Goal: Communication & Community: Ask a question

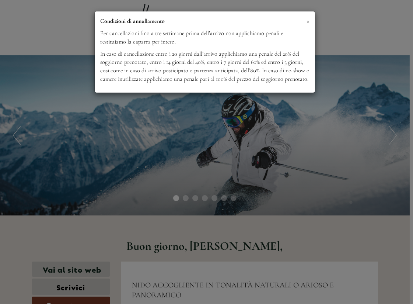
click at [307, 21] on span "×" at bounding box center [308, 20] width 3 height 9
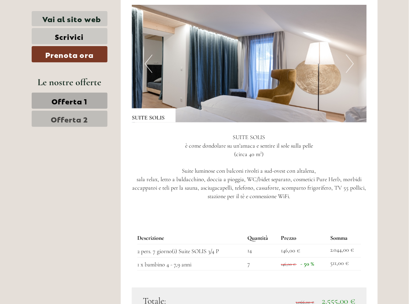
scroll to position [853, 0]
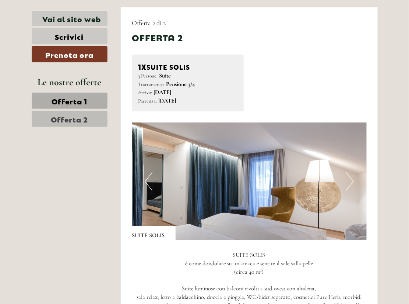
click at [353, 172] on button "Next" at bounding box center [350, 181] width 8 height 18
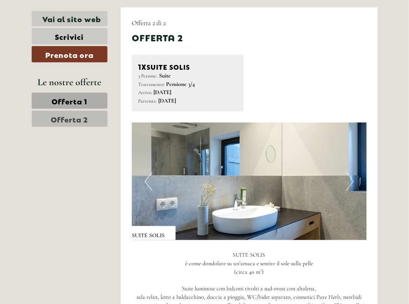
click at [353, 172] on button "Next" at bounding box center [350, 181] width 8 height 18
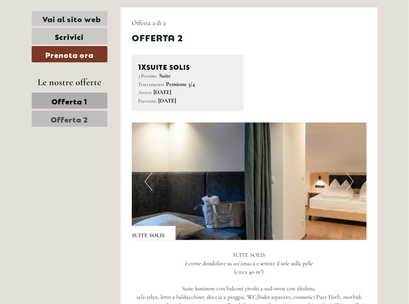
click at [353, 172] on button "Next" at bounding box center [350, 181] width 8 height 18
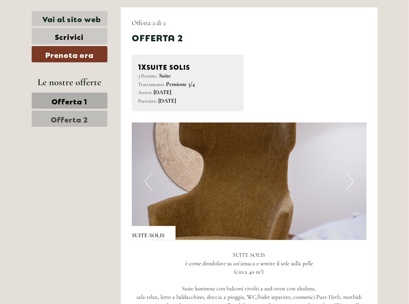
click at [353, 172] on button "Next" at bounding box center [350, 181] width 8 height 18
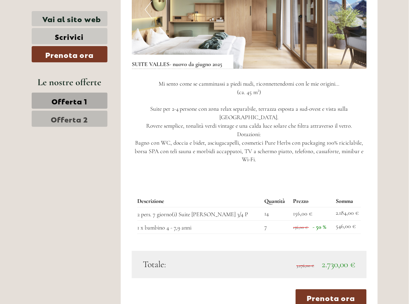
scroll to position [426, 0]
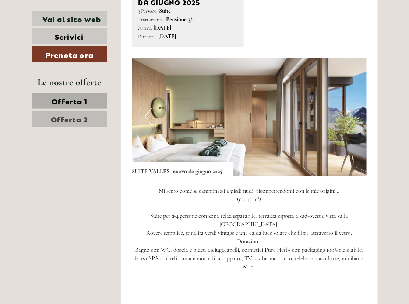
click at [350, 108] on button "Next" at bounding box center [350, 116] width 8 height 18
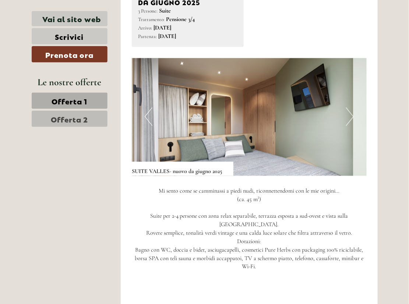
click at [350, 108] on button "Next" at bounding box center [350, 116] width 8 height 18
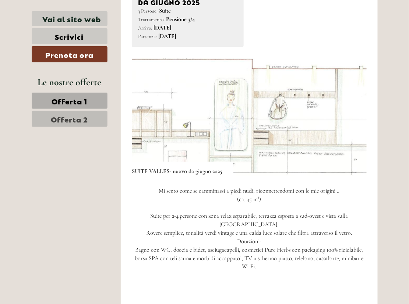
click at [351, 108] on button "Next" at bounding box center [350, 116] width 8 height 18
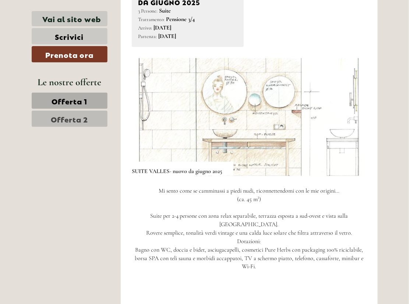
click at [351, 108] on button "Next" at bounding box center [350, 116] width 8 height 18
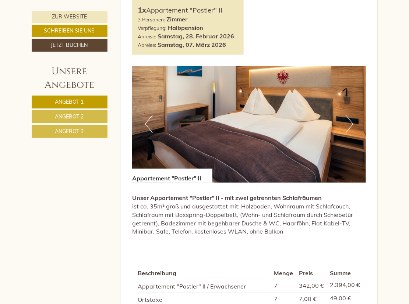
scroll to position [1241, 0]
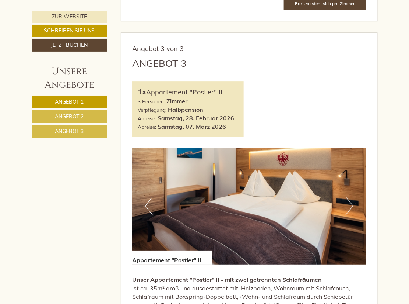
click at [352, 196] on button "Next" at bounding box center [350, 205] width 8 height 18
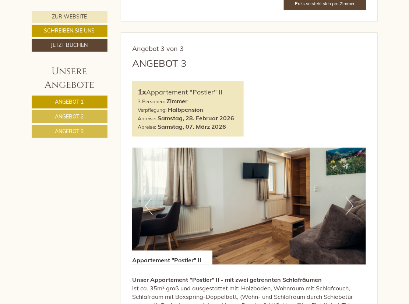
click at [352, 196] on button "Next" at bounding box center [350, 205] width 8 height 18
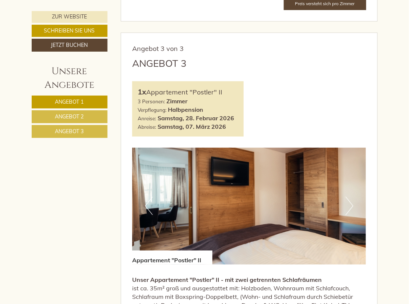
click at [352, 196] on button "Next" at bounding box center [350, 205] width 8 height 18
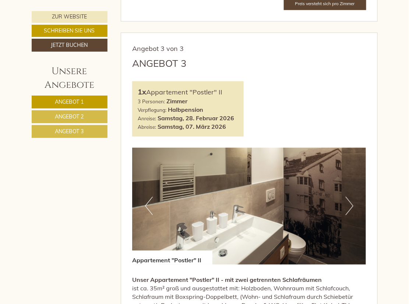
click at [352, 196] on button "Next" at bounding box center [350, 205] width 8 height 18
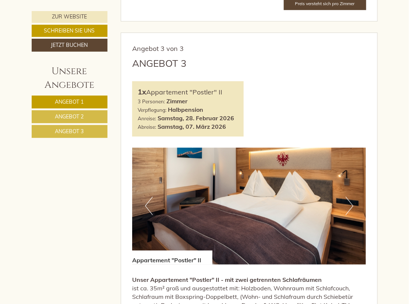
click at [352, 196] on button "Next" at bounding box center [350, 205] width 8 height 18
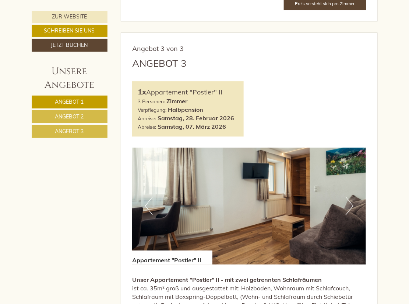
click at [352, 196] on button "Next" at bounding box center [350, 205] width 8 height 18
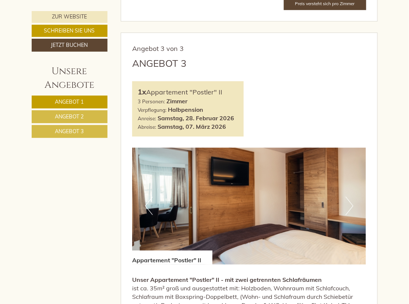
click at [352, 196] on button "Next" at bounding box center [350, 205] width 8 height 18
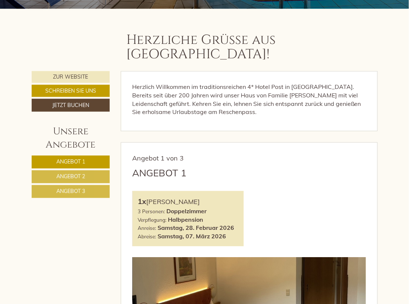
scroll to position [271, 0]
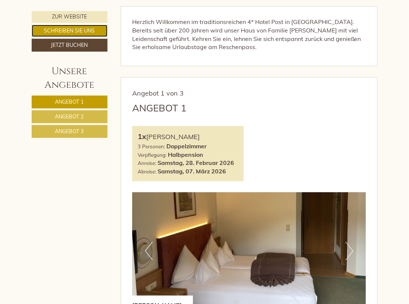
click at [86, 32] on link "Schreiben Sie uns" at bounding box center [70, 31] width 76 height 12
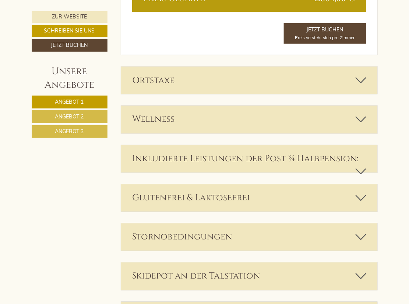
scroll to position [2157, 0]
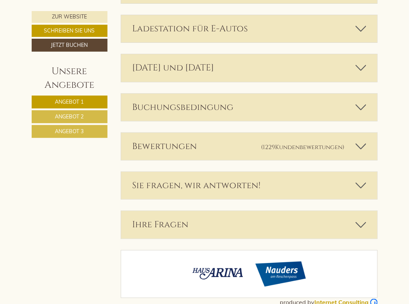
click at [254, 211] on div "Ihre Fragen" at bounding box center [249, 224] width 257 height 27
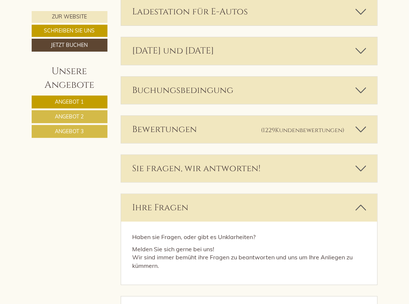
scroll to position [2103, 0]
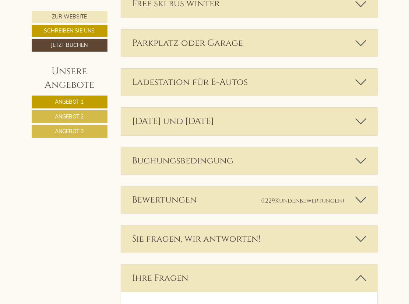
click at [265, 226] on div "Sie fragen, wir antworten!" at bounding box center [249, 238] width 257 height 27
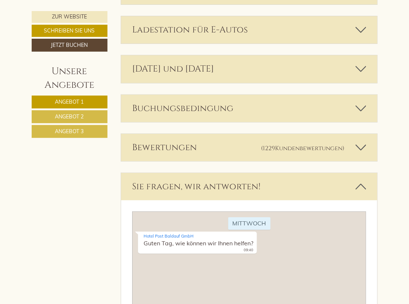
scroll to position [2220, 0]
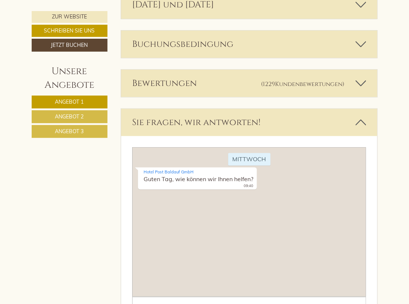
click at [264, 237] on div "Mittwoch Hotel Post Baldauf GmbH Guten Tag, wie können wir Ihnen helfen? 09:40" at bounding box center [249, 222] width 234 height 150
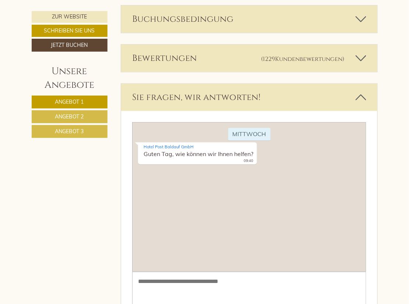
scroll to position [2258, 0]
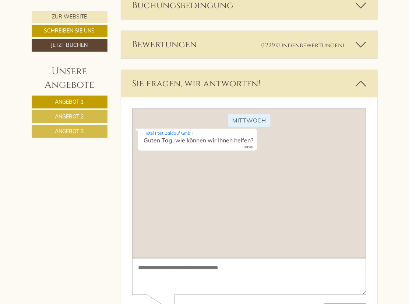
click at [237, 263] on textarea at bounding box center [249, 276] width 234 height 37
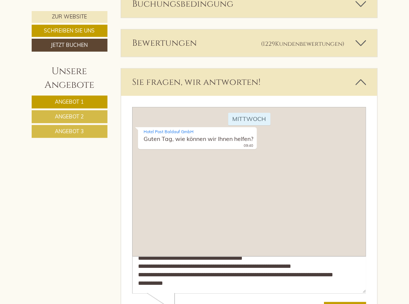
scroll to position [2336, 0]
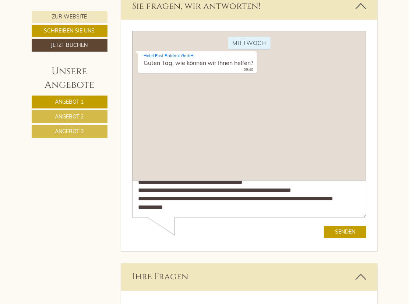
type textarea "**********"
click at [353, 234] on button "Senden" at bounding box center [345, 232] width 42 height 12
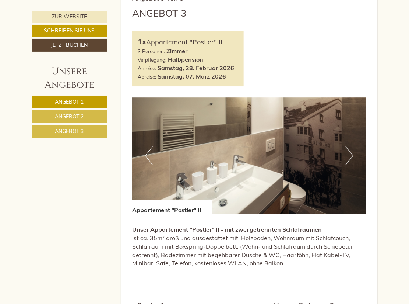
scroll to position [1327, 0]
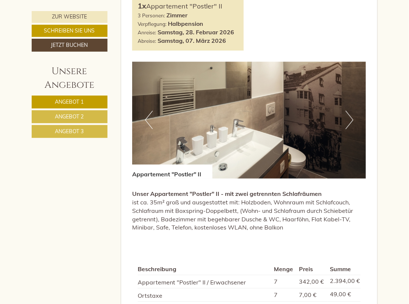
click at [354, 107] on img at bounding box center [249, 120] width 234 height 117
click at [348, 111] on button "Next" at bounding box center [350, 120] width 8 height 18
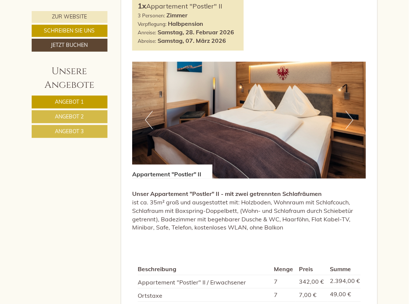
click at [348, 111] on button "Next" at bounding box center [350, 120] width 8 height 18
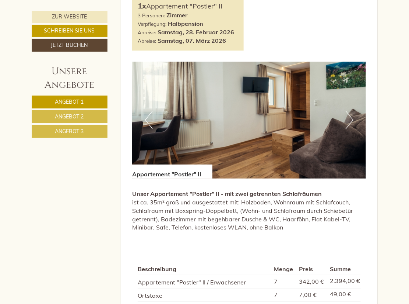
click at [348, 111] on button "Next" at bounding box center [350, 120] width 8 height 18
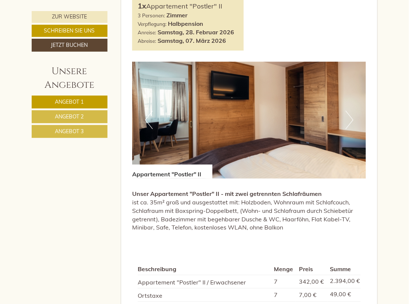
click at [348, 111] on button "Next" at bounding box center [350, 120] width 8 height 18
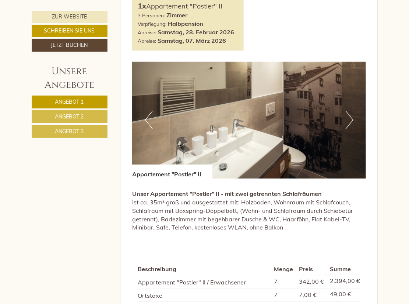
click at [348, 111] on button "Next" at bounding box center [350, 120] width 8 height 18
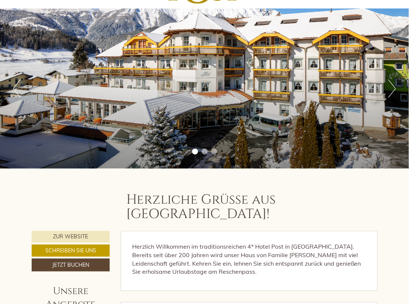
scroll to position [0, 0]
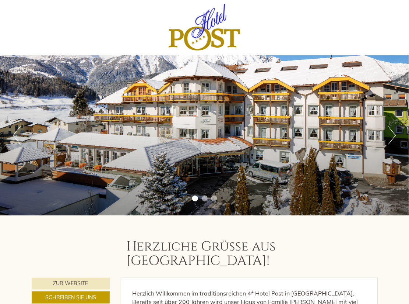
click at [204, 199] on li "2" at bounding box center [205, 198] width 6 height 6
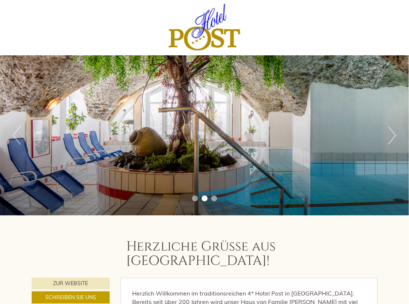
click at [215, 199] on li "3" at bounding box center [215, 198] width 6 height 6
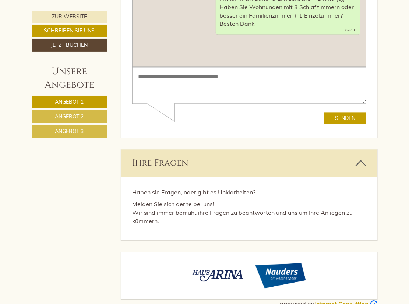
scroll to position [2451, 0]
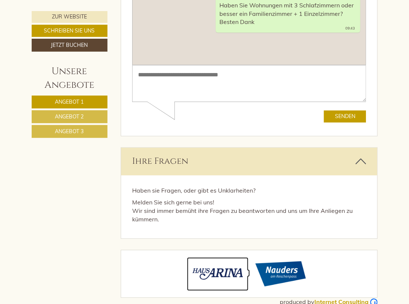
click at [216, 257] on img at bounding box center [218, 274] width 62 height 34
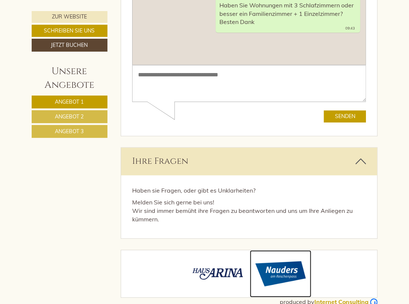
click at [274, 255] on img at bounding box center [281, 273] width 62 height 47
